Goal: Information Seeking & Learning: Learn about a topic

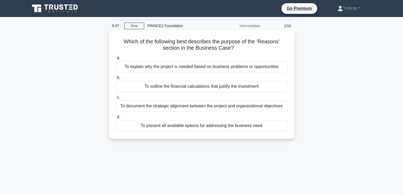
click at [239, 68] on div "To explain why the project is needed based on business problems or opportunities" at bounding box center [202, 66] width 172 height 11
click at [116, 60] on input "a. To explain why the project is needed based on business problems or opportuni…" at bounding box center [116, 57] width 0 height 3
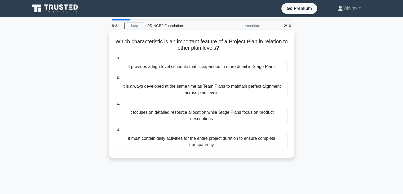
click at [246, 90] on div "It is always developed at the same time as Team Plans to maintain perfect align…" at bounding box center [202, 90] width 172 height 18
click at [116, 79] on input "b. It is always developed at the same time as Team Plans to maintain perfect al…" at bounding box center [116, 77] width 0 height 3
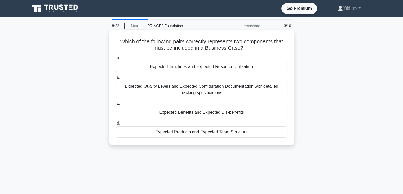
click at [244, 111] on div "Expected Benefits and Expected Dis-benefits" at bounding box center [202, 112] width 172 height 11
click at [116, 105] on input "c. Expected Benefits and Expected Dis-benefits" at bounding box center [116, 103] width 0 height 3
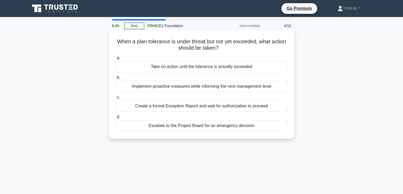
click at [249, 87] on div "Implement proactive measures while informing the next management level" at bounding box center [202, 86] width 172 height 11
click at [116, 79] on input "b. Implement proactive measures while informing the next management level" at bounding box center [116, 77] width 0 height 3
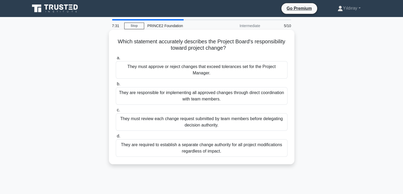
click at [268, 70] on div "They must approve or reject changes that exceed tolerances set for the Project …" at bounding box center [202, 70] width 172 height 18
click at [116, 60] on input "a. They must approve or reject changes that exceed tolerances set for the Proje…" at bounding box center [116, 57] width 0 height 3
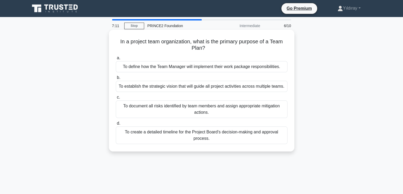
click at [238, 67] on div "To define how the Team Manager will implement their work package responsibiliti…" at bounding box center [202, 66] width 172 height 11
click at [116, 60] on input "a. To define how the Team Manager will implement their work package responsibil…" at bounding box center [116, 57] width 0 height 3
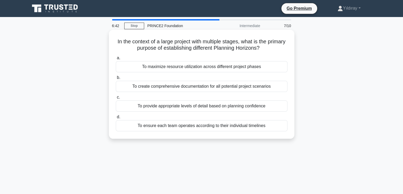
click at [242, 106] on div "To provide appropriate levels of detail based on planning confidence" at bounding box center [202, 105] width 172 height 11
click at [116, 99] on input "c. To provide appropriate levels of detail based on planning confidence" at bounding box center [116, 96] width 0 height 3
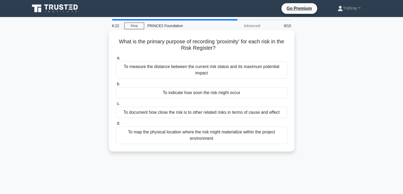
click at [222, 93] on div "To indicate how soon the risk might occur" at bounding box center [202, 92] width 172 height 11
click at [116, 86] on input "b. To indicate how soon the risk might occur" at bounding box center [116, 83] width 0 height 3
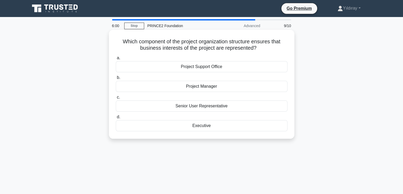
click at [209, 125] on div "Executive" at bounding box center [202, 125] width 172 height 11
click at [116, 119] on input "d. Executive" at bounding box center [116, 116] width 0 height 3
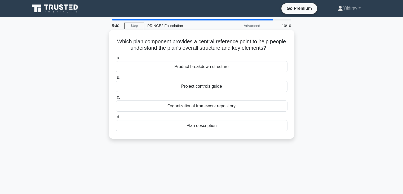
click at [214, 126] on div "Plan description" at bounding box center [202, 125] width 172 height 11
click at [116, 119] on input "d. Plan description" at bounding box center [116, 116] width 0 height 3
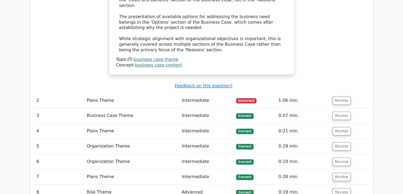
scroll to position [636, 0]
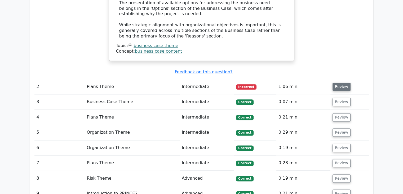
click at [341, 82] on button "Review" at bounding box center [342, 86] width 18 height 8
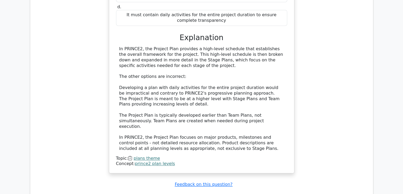
scroll to position [902, 0]
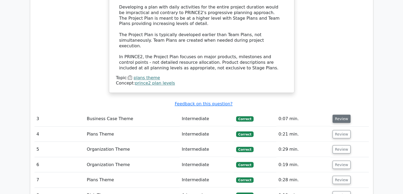
click at [342, 114] on button "Review" at bounding box center [342, 118] width 18 height 8
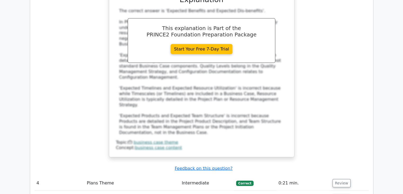
scroll to position [1140, 0]
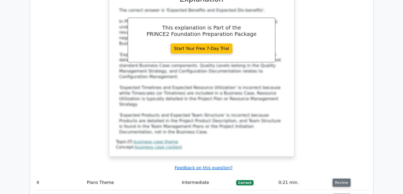
click at [338, 178] on button "Review" at bounding box center [342, 182] width 18 height 8
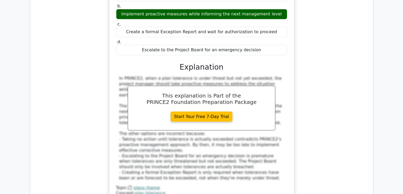
scroll to position [1406, 0]
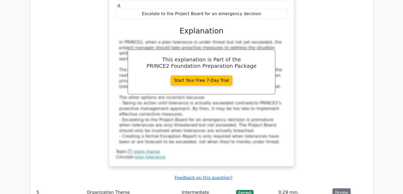
click at [343, 188] on button "Review" at bounding box center [342, 192] width 18 height 8
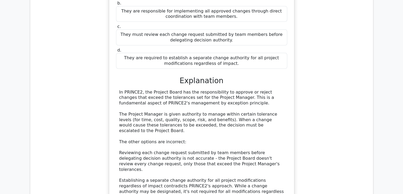
scroll to position [1724, 0]
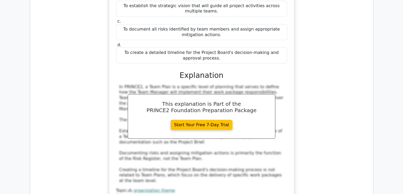
scroll to position [1989, 0]
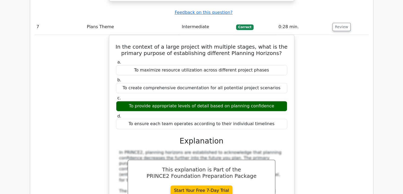
scroll to position [2201, 0]
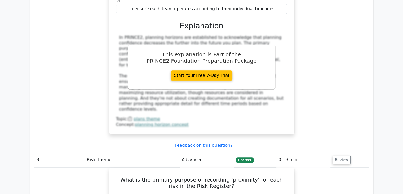
scroll to position [2440, 0]
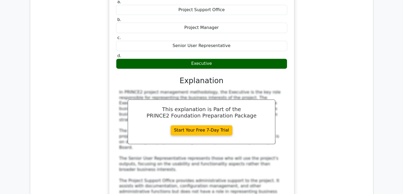
scroll to position [2758, 0]
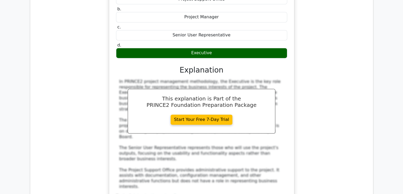
drag, startPoint x: 342, startPoint y: 79, endPoint x: 342, endPoint y: 82, distance: 2.9
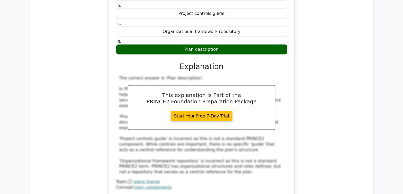
scroll to position [3158, 0]
